Goal: Communication & Community: Answer question/provide support

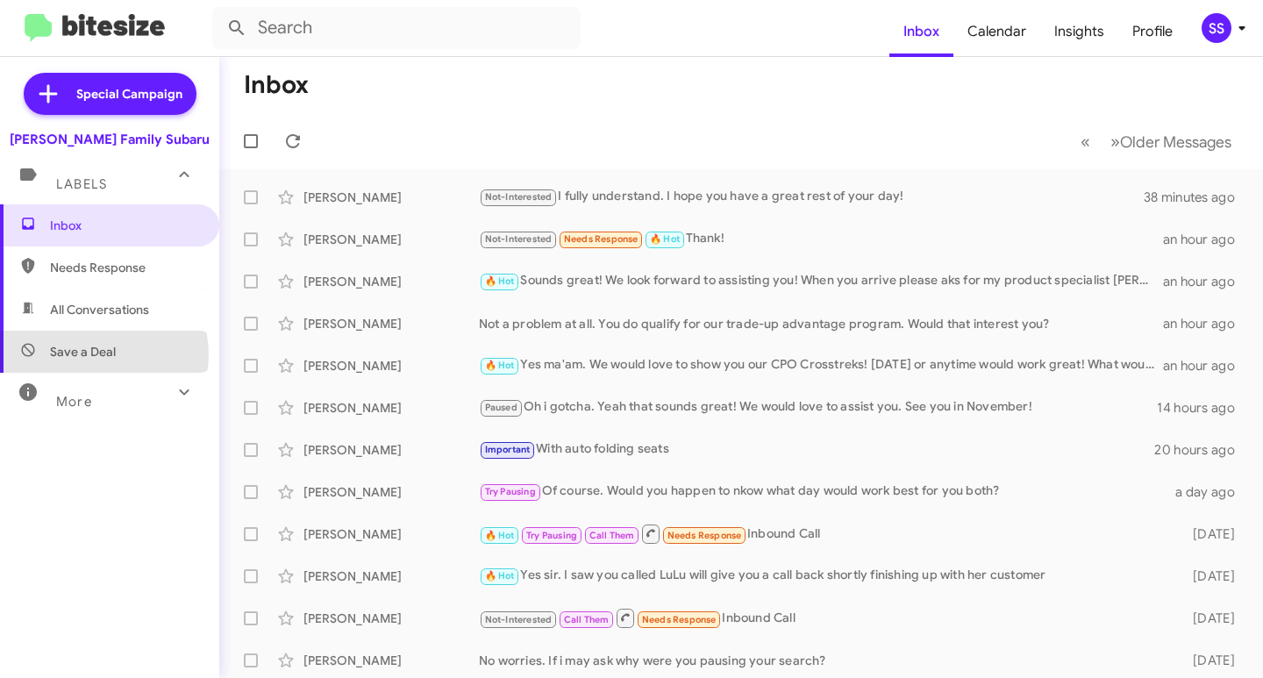
click at [102, 354] on span "Save a Deal" at bounding box center [83, 352] width 66 height 18
type input "in:not-interested"
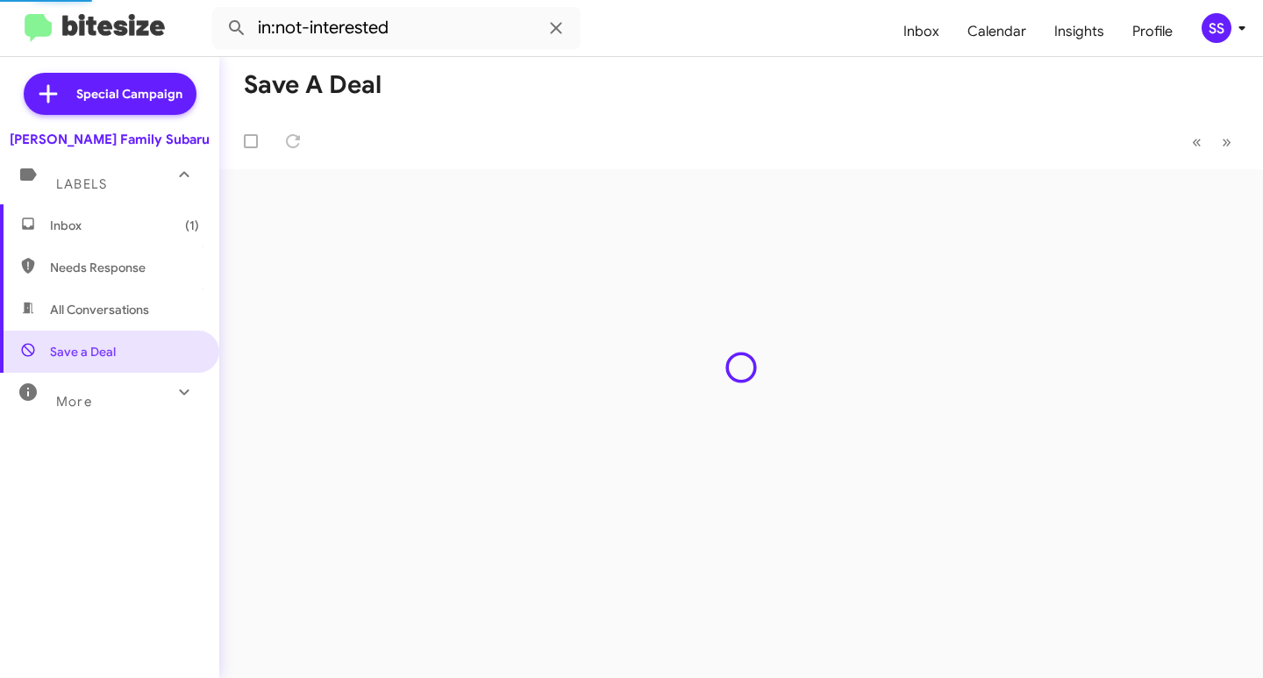
click at [117, 235] on span "Inbox (1)" at bounding box center [109, 225] width 219 height 42
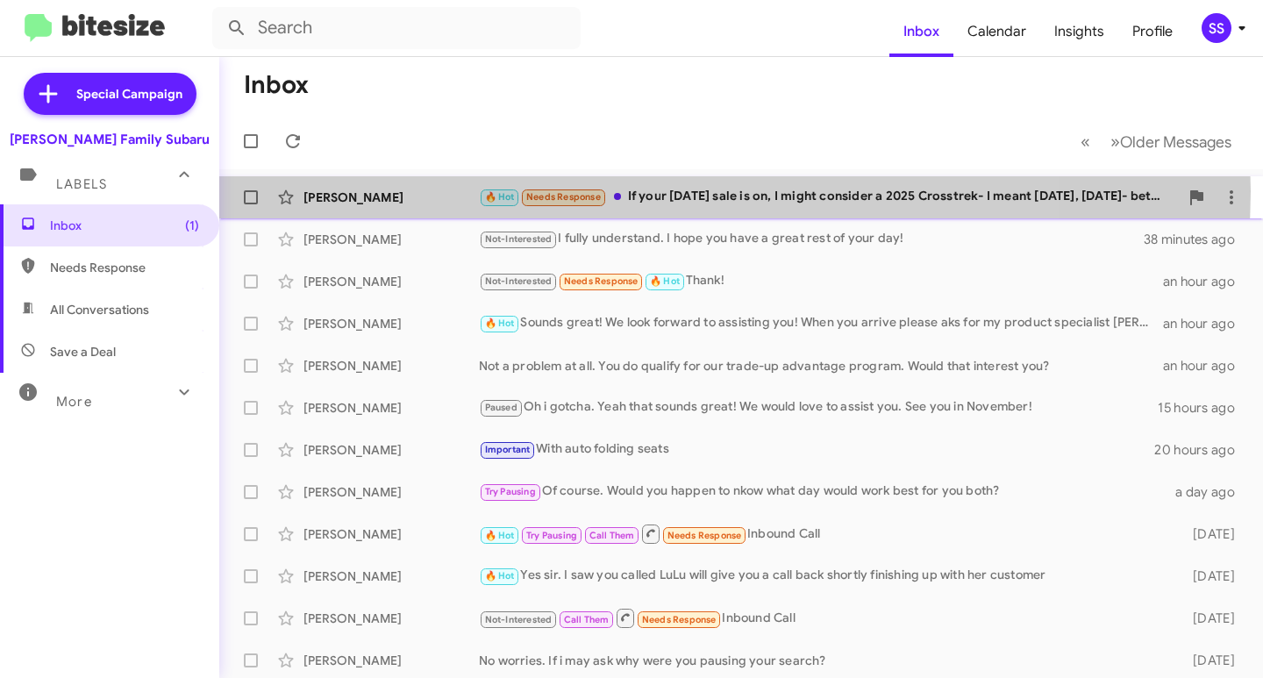
click at [709, 191] on div "🔥 Hot Needs Response If your [DATE] sale is on, I might consider a 2025 Crosstr…" at bounding box center [829, 197] width 700 height 20
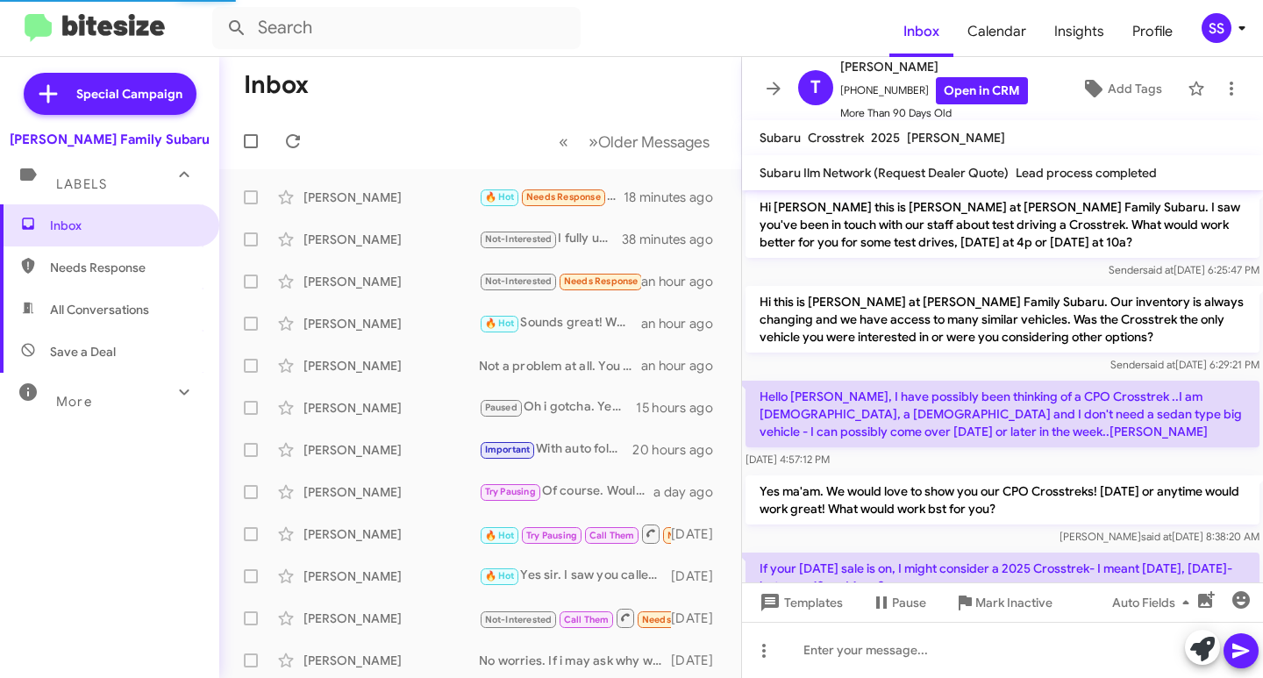
scroll to position [168, 0]
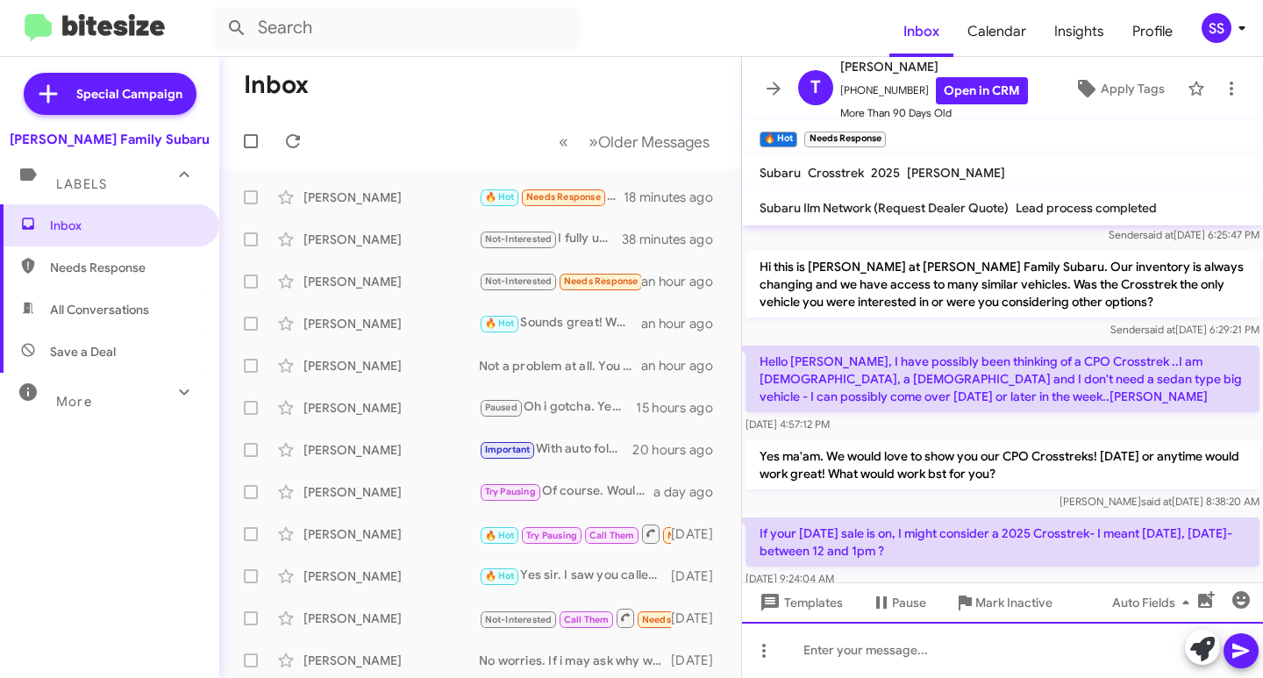
click at [883, 653] on div at bounding box center [1002, 650] width 521 height 56
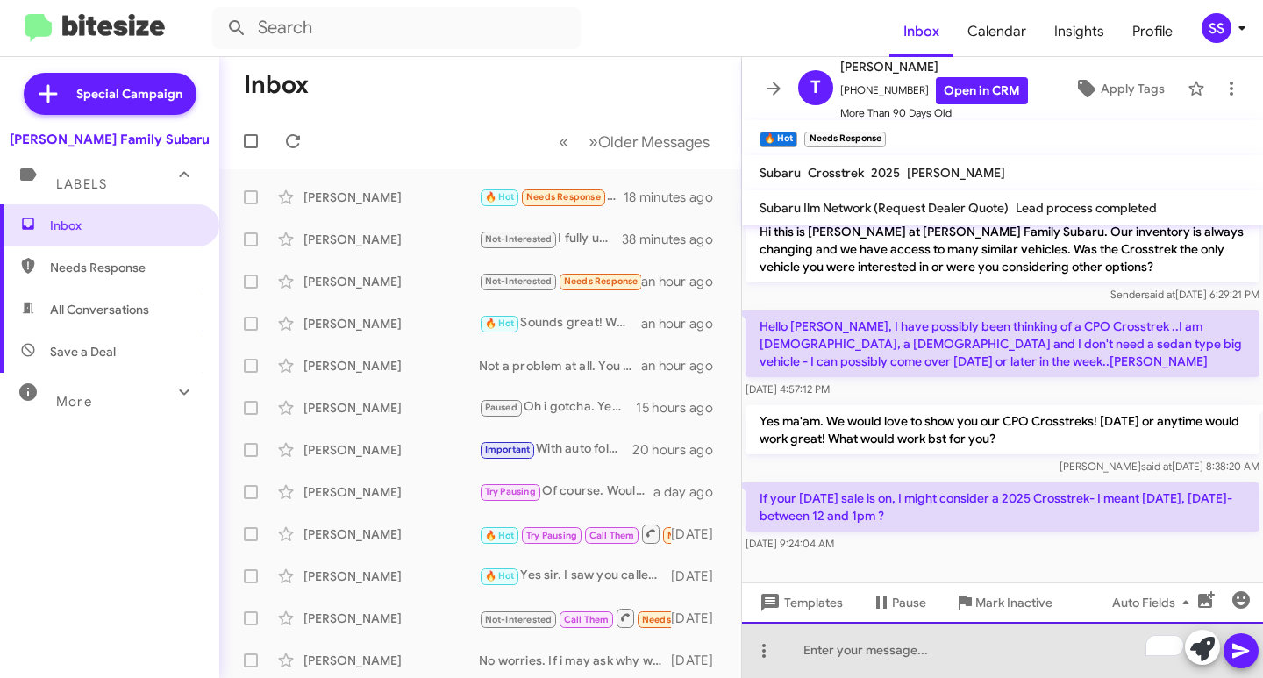
click at [876, 652] on div "To enrich screen reader interactions, please activate Accessibility in Grammarl…" at bounding box center [1002, 650] width 521 height 56
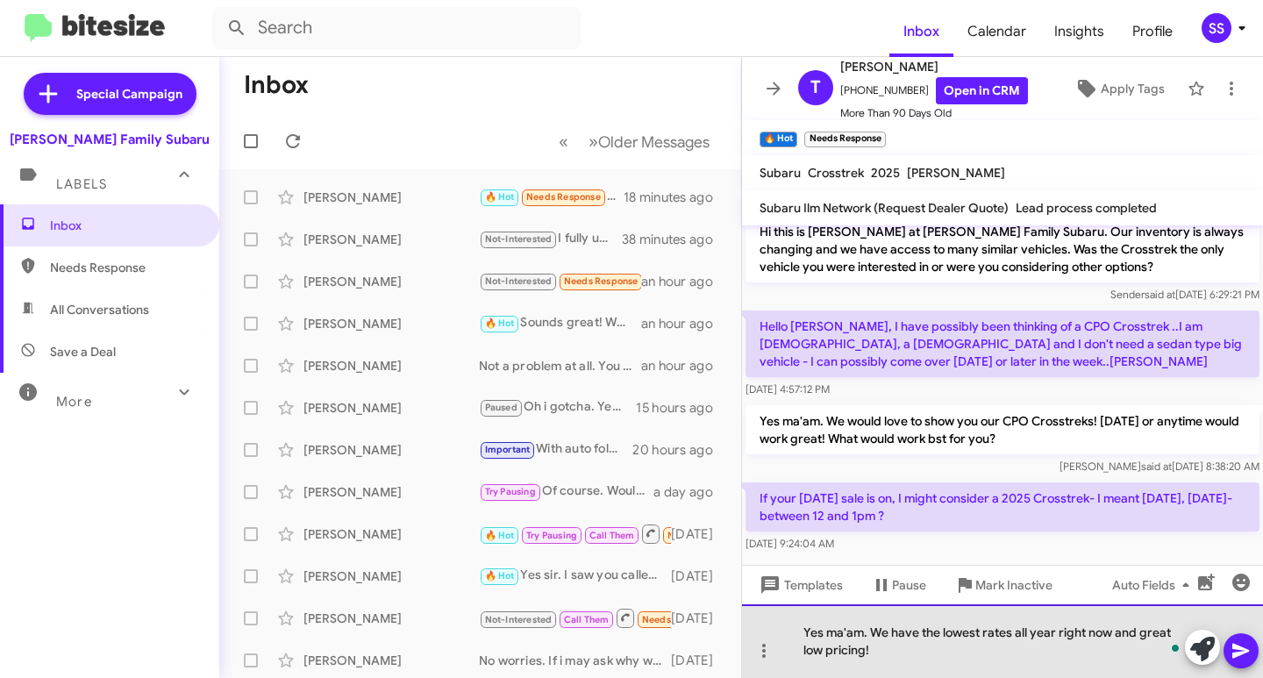
click at [920, 656] on div "Yes ma'am. We have the lowest rates all year right now and great low pricing!" at bounding box center [1002, 642] width 521 height 74
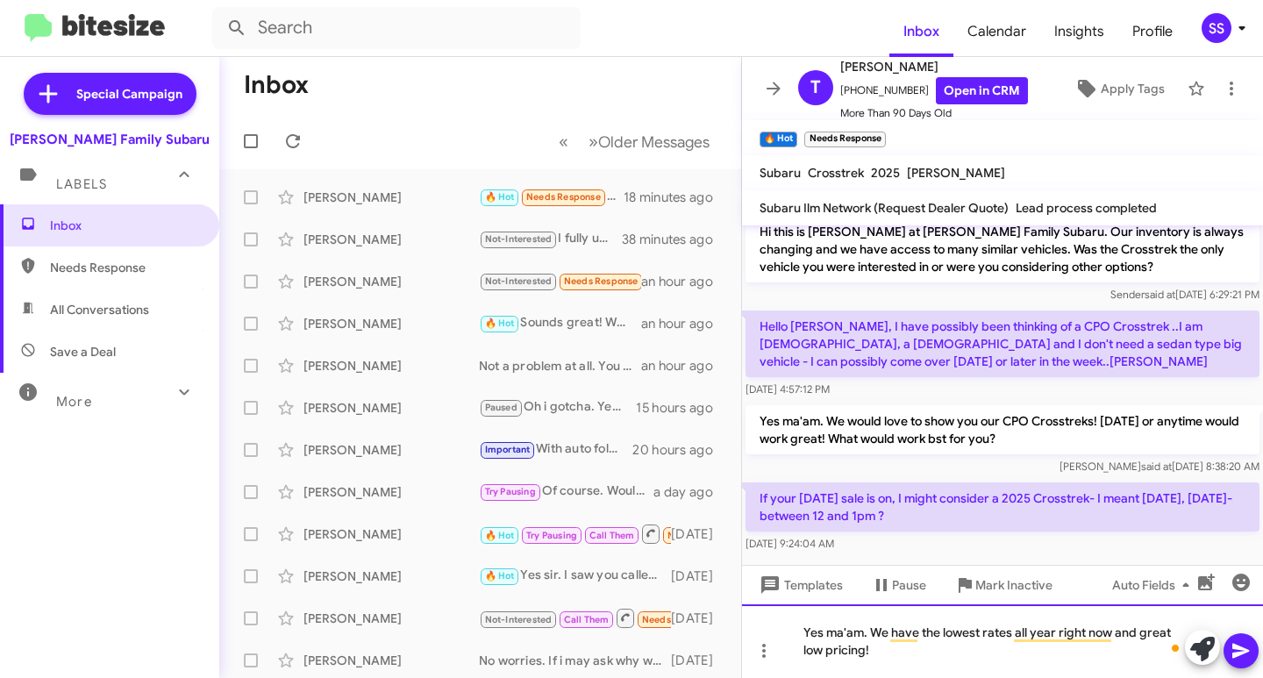
scroll to position [220, 0]
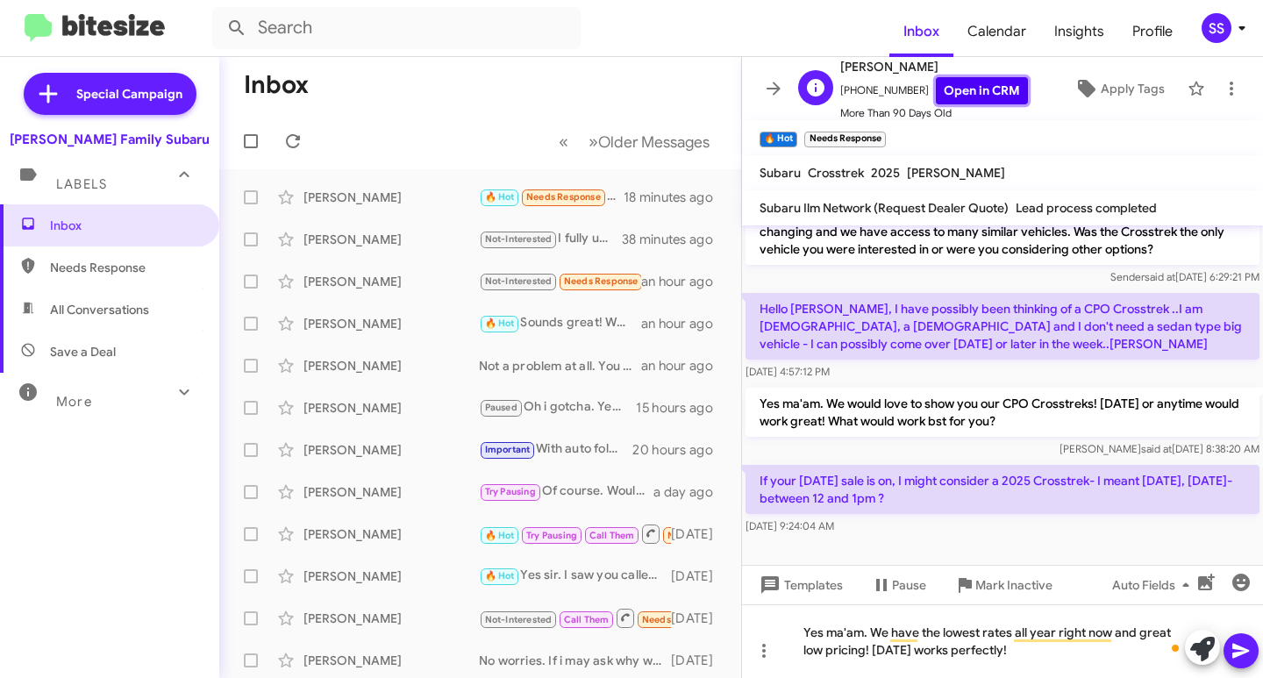
click at [977, 92] on link "Open in CRM" at bounding box center [982, 90] width 92 height 27
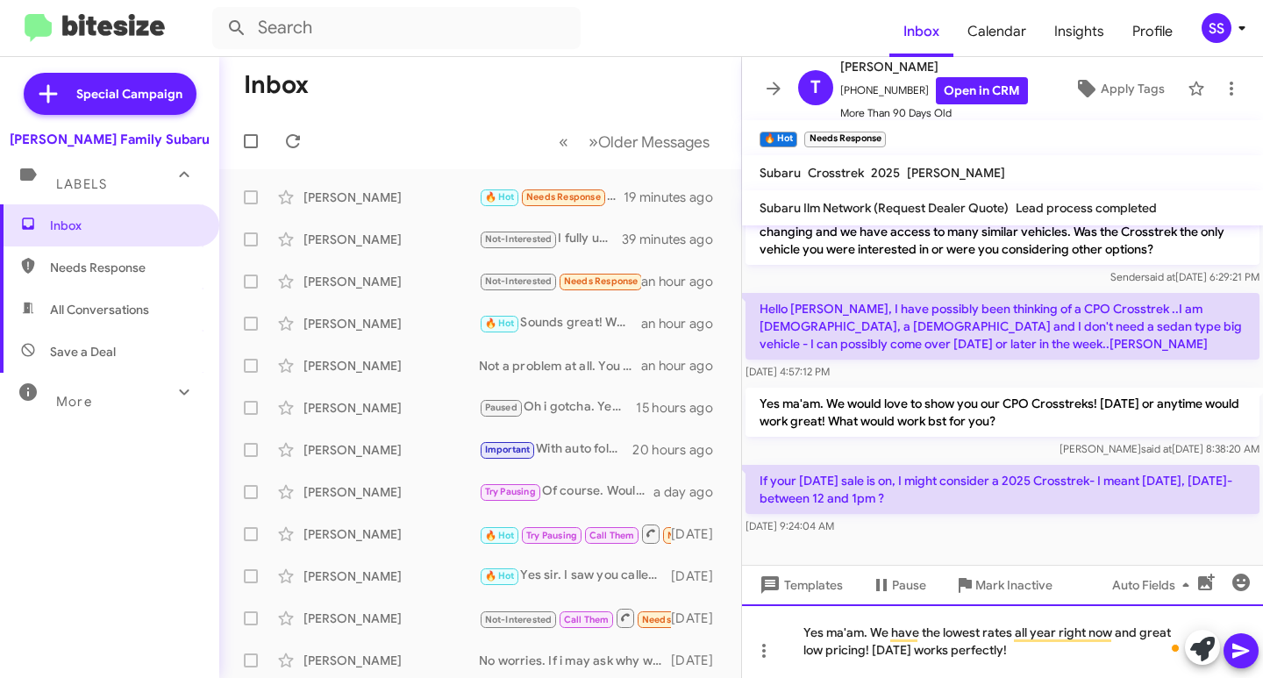
click at [1021, 653] on div "Yes ma'am. We have the lowest rates all year right now and great low pricing! […" at bounding box center [1002, 642] width 521 height 74
click at [1027, 663] on div "Yes ma'am. We have the lowest rates all year right now and great low pricing! […" at bounding box center [1002, 642] width 521 height 74
click at [1009, 654] on div "Yes ma'am. We have the lowest rates all year right now and great low pricing! […" at bounding box center [1002, 642] width 521 height 74
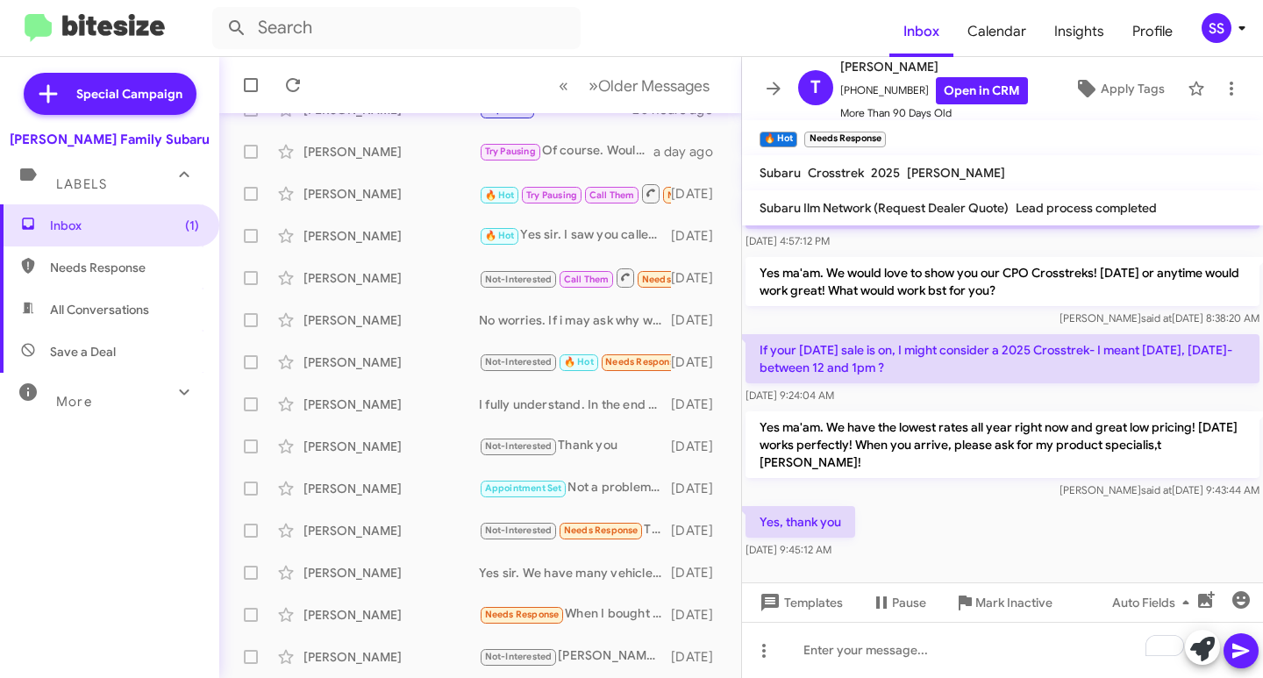
scroll to position [366, 0]
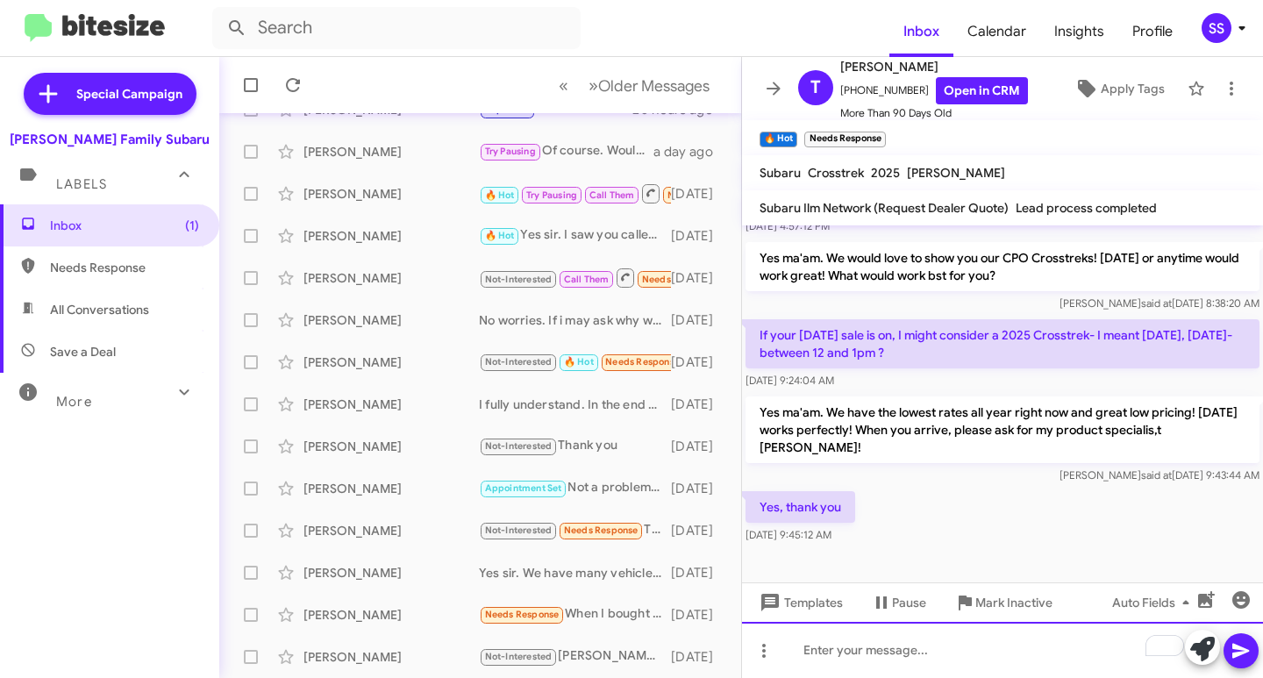
click at [870, 662] on div "To enrich screen reader interactions, please activate Accessibility in Grammarl…" at bounding box center [1002, 650] width 521 height 56
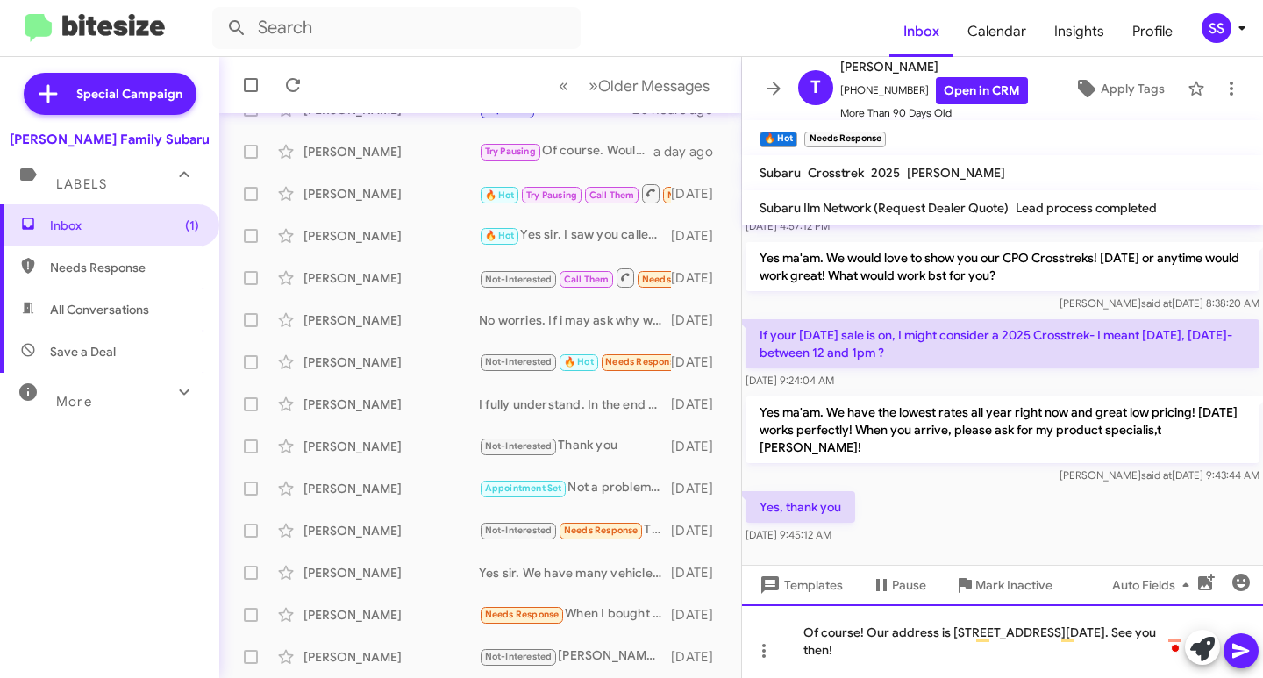
click at [984, 662] on div "Of course! Our address is [STREET_ADDRESS][DATE]. See you then!" at bounding box center [1002, 642] width 521 height 74
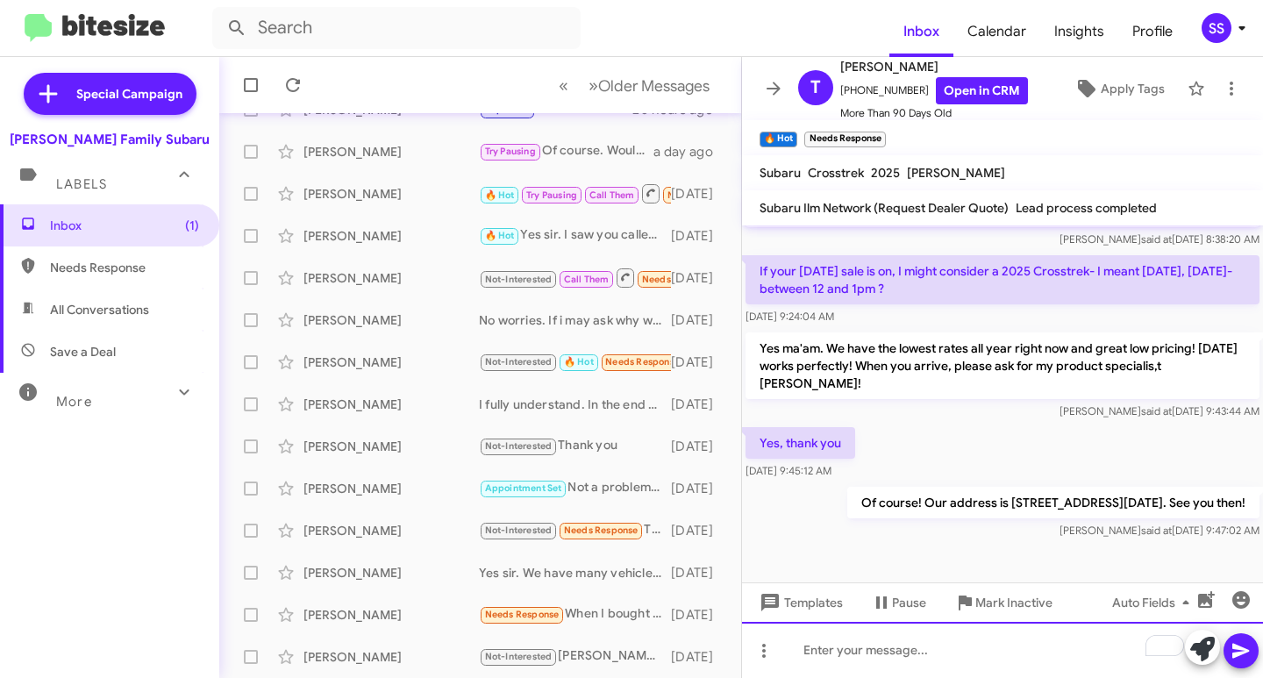
scroll to position [0, 0]
